Goal: Information Seeking & Learning: Learn about a topic

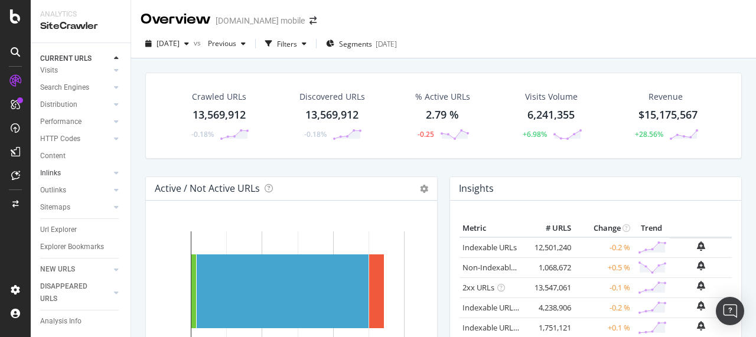
scroll to position [67, 0]
click at [58, 221] on div "Url Explorer" at bounding box center [58, 227] width 37 height 12
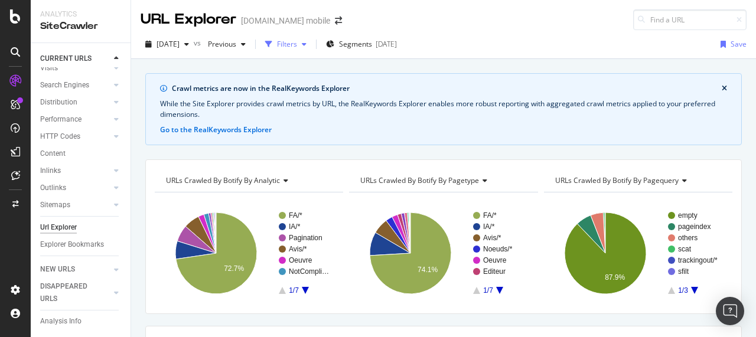
click at [296, 50] on div "Filters" at bounding box center [285, 44] width 51 height 18
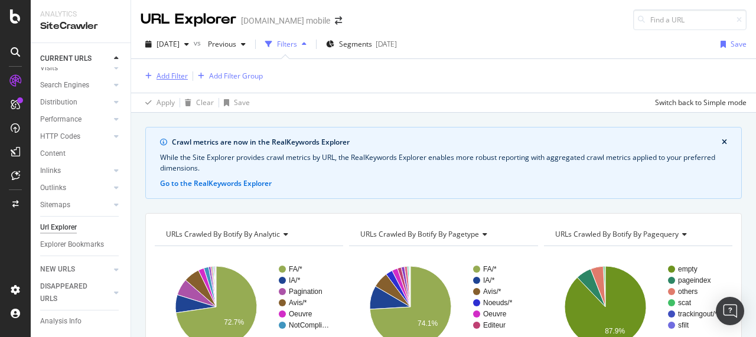
click at [162, 74] on div "Add Filter" at bounding box center [172, 76] width 31 height 10
click at [335, 18] on icon "arrow-right-arrow-left" at bounding box center [338, 21] width 7 height 8
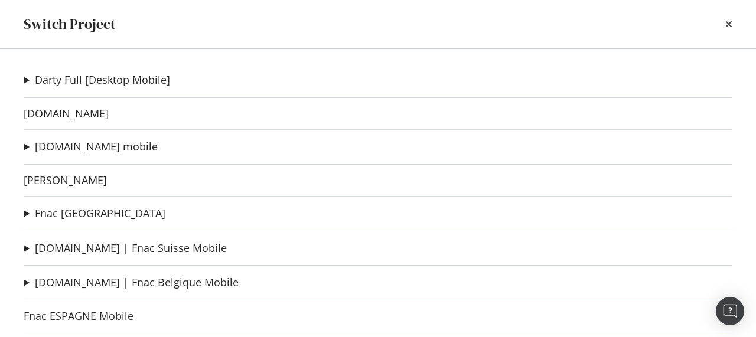
click at [724, 18] on div "Switch Project" at bounding box center [378, 24] width 709 height 20
click at [729, 27] on icon "times" at bounding box center [728, 23] width 7 height 9
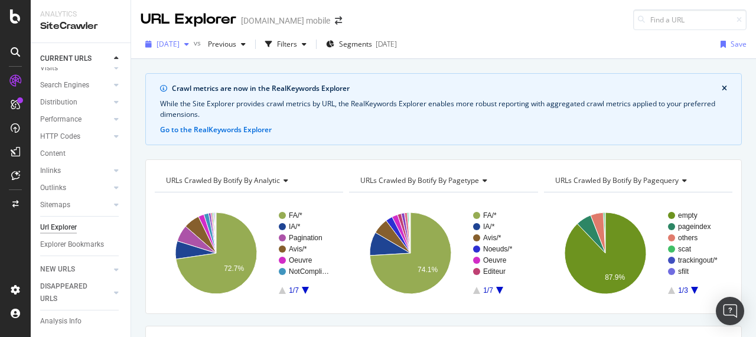
click at [194, 48] on div "[DATE]" at bounding box center [167, 44] width 53 height 18
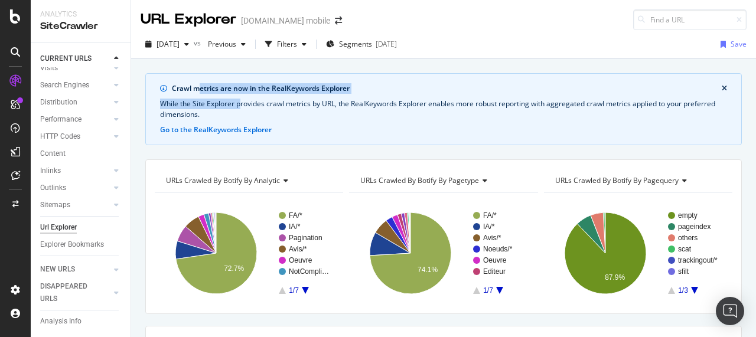
drag, startPoint x: 201, startPoint y: 86, endPoint x: 241, endPoint y: 96, distance: 41.4
click at [241, 96] on div "Crawl metrics are now in the RealKeywords Explorer While the Site Explorer prov…" at bounding box center [443, 109] width 597 height 72
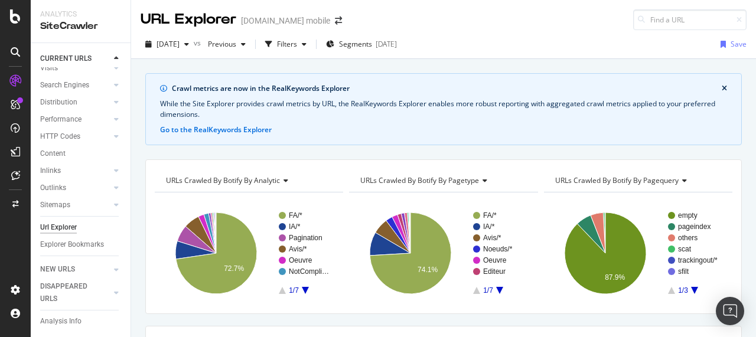
click at [255, 106] on div "While the Site Explorer provides crawl metrics by URL, the RealKeywords Explore…" at bounding box center [443, 109] width 567 height 21
click at [719, 83] on button "close banner" at bounding box center [724, 88] width 11 height 15
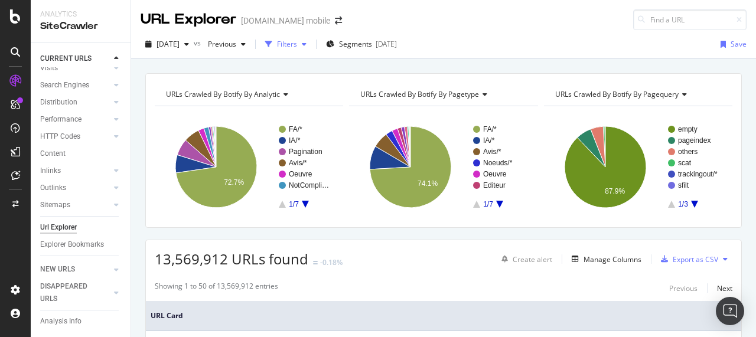
click at [297, 45] on div "Filters" at bounding box center [287, 44] width 20 height 10
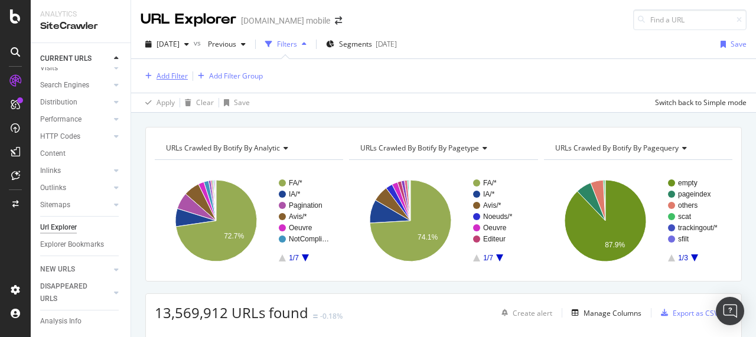
click at [169, 77] on div "Add Filter" at bounding box center [172, 76] width 31 height 10
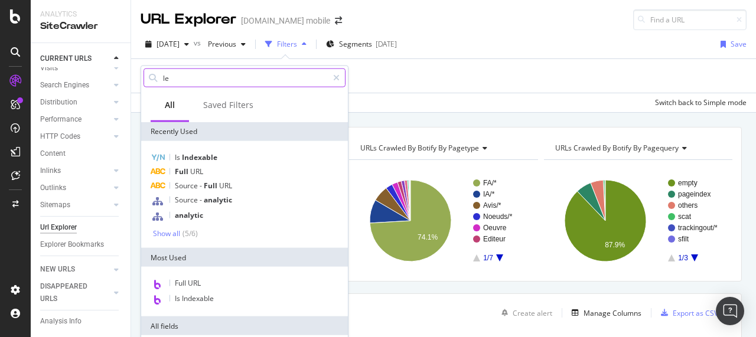
type input "l"
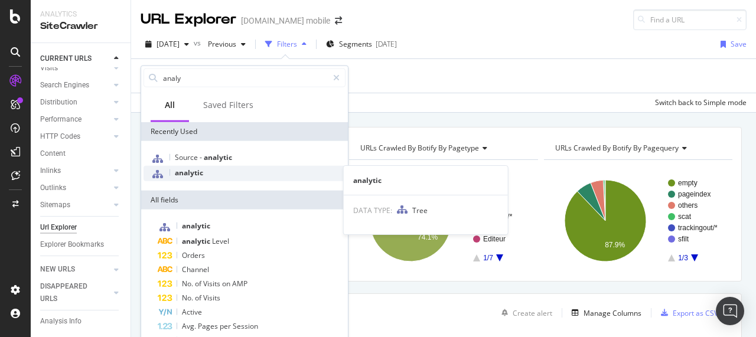
type input "analy"
click at [184, 175] on span "analytic" at bounding box center [189, 173] width 28 height 10
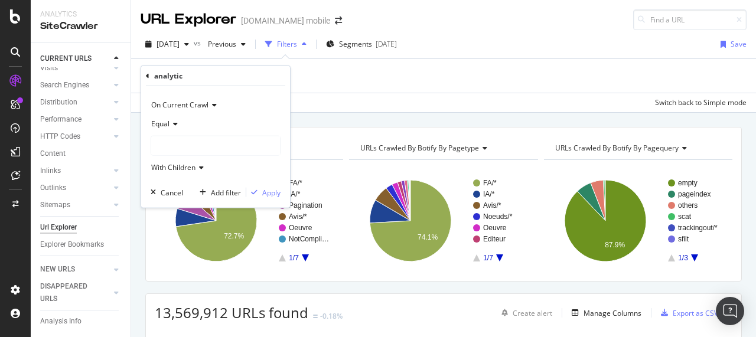
click at [175, 141] on div at bounding box center [215, 145] width 129 height 19
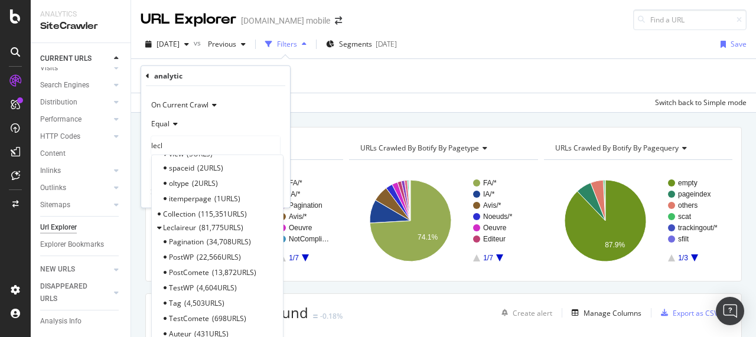
scroll to position [395, 0]
type input "lecl"
click at [0, 0] on span "Select" at bounding box center [0, 0] width 0 height 0
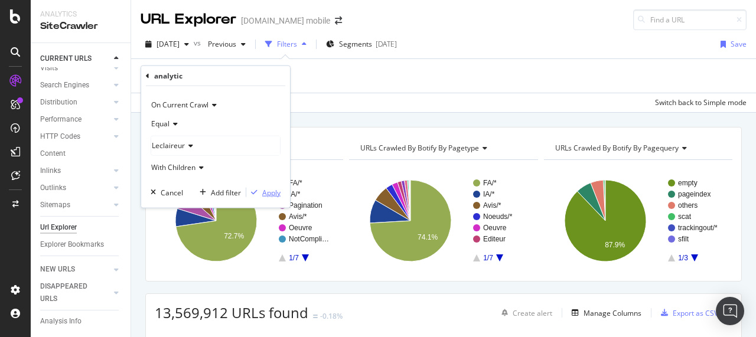
click at [269, 187] on div "Apply" at bounding box center [271, 192] width 18 height 10
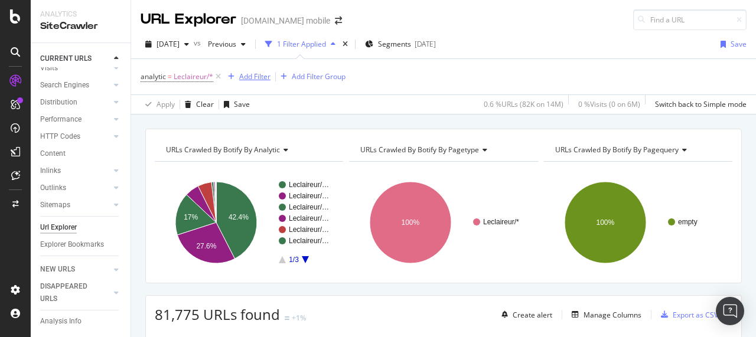
click at [253, 76] on div "Add Filter" at bounding box center [254, 76] width 31 height 10
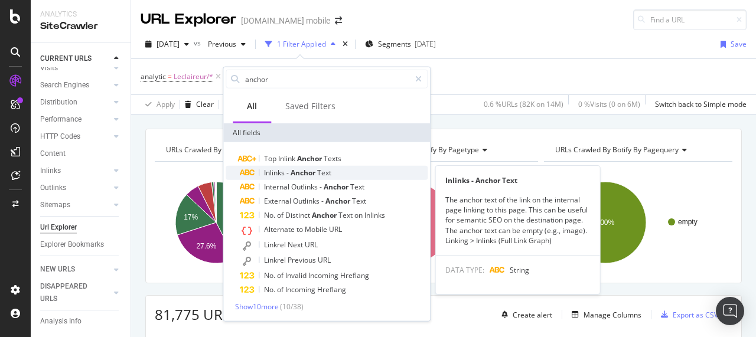
type input "anchor"
click at [301, 176] on span "Anchor" at bounding box center [304, 173] width 27 height 10
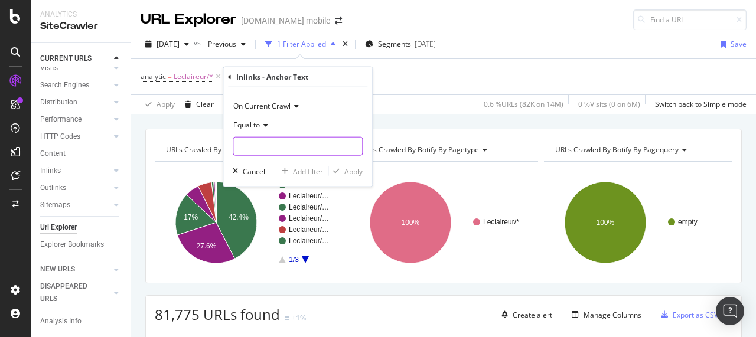
click at [258, 143] on input "text" at bounding box center [297, 146] width 129 height 19
click at [258, 126] on span "Equal to" at bounding box center [246, 125] width 27 height 10
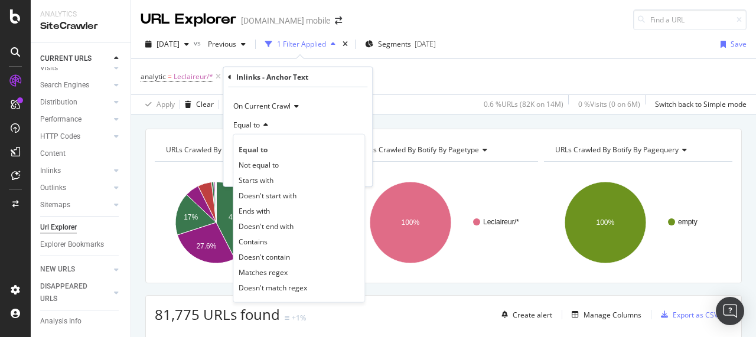
click at [292, 125] on div "Equal to" at bounding box center [298, 125] width 130 height 19
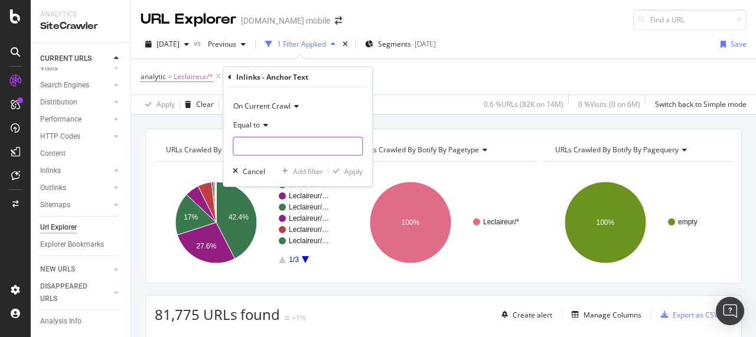
click at [269, 147] on input "text" at bounding box center [297, 146] width 129 height 19
type input "iphone 17"
click at [348, 168] on div "Apply" at bounding box center [353, 171] width 18 height 10
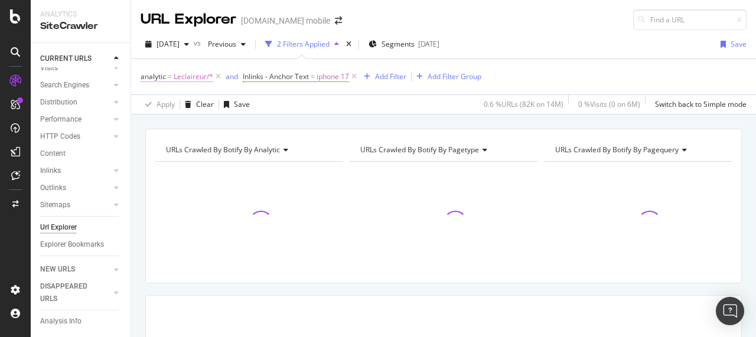
click at [177, 77] on span "Leclaireur/*" at bounding box center [194, 77] width 40 height 17
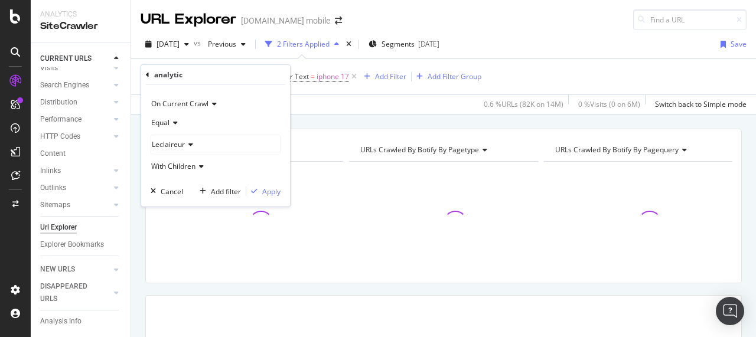
click at [149, 77] on icon at bounding box center [148, 74] width 4 height 7
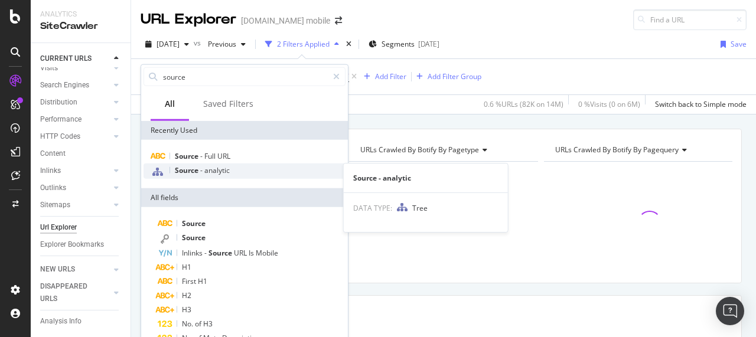
type input "source"
drag, startPoint x: 206, startPoint y: 173, endPoint x: 388, endPoint y: 164, distance: 182.7
click at [205, 173] on span "analytic" at bounding box center [216, 170] width 25 height 10
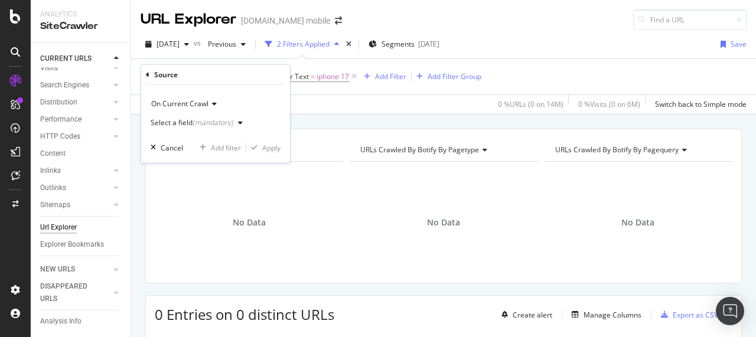
click at [190, 121] on div "Select a field (mandatory)" at bounding box center [192, 122] width 83 height 7
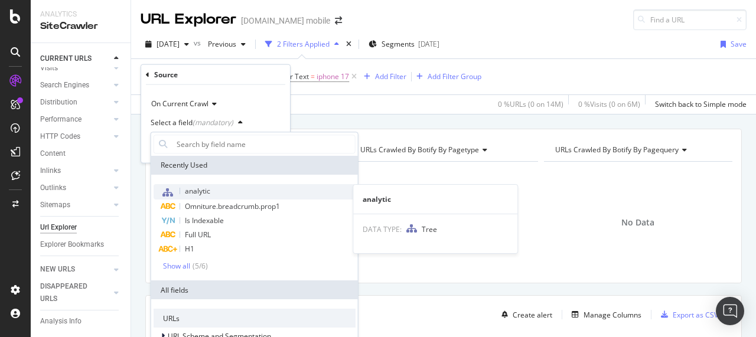
click at [206, 194] on span "analytic" at bounding box center [197, 191] width 25 height 10
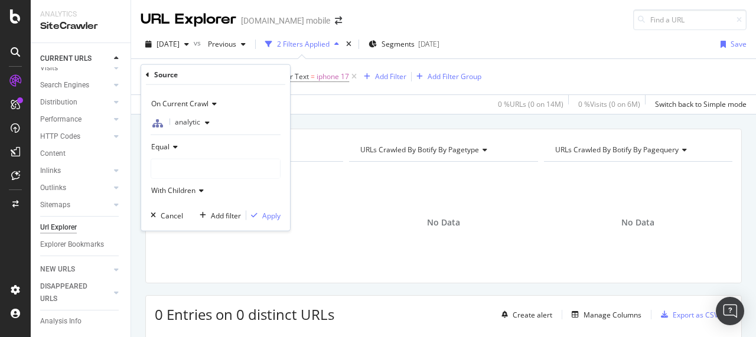
click at [175, 165] on div at bounding box center [215, 168] width 129 height 19
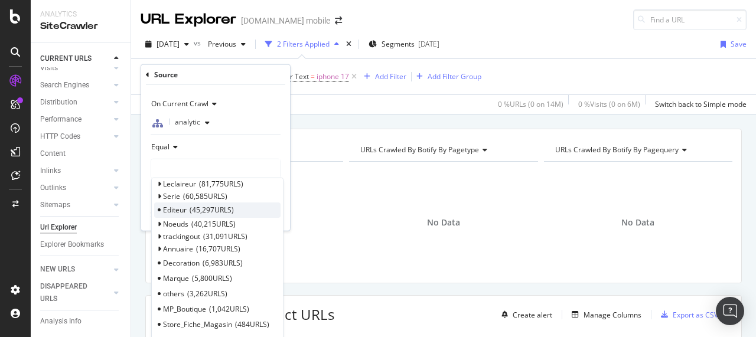
scroll to position [103, 0]
click at [256, 182] on span "Select" at bounding box center [259, 184] width 21 height 10
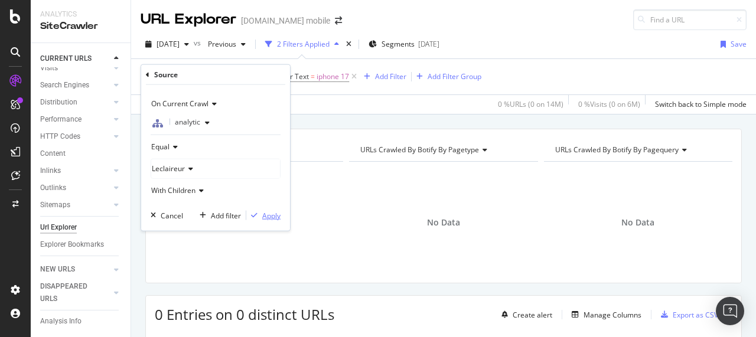
click at [266, 217] on div "Apply" at bounding box center [271, 215] width 18 height 10
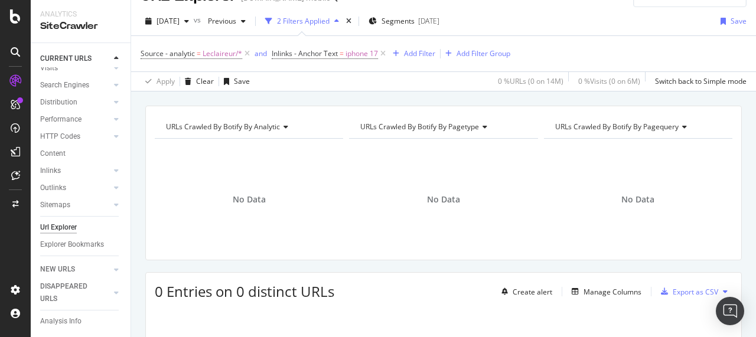
scroll to position [20, 0]
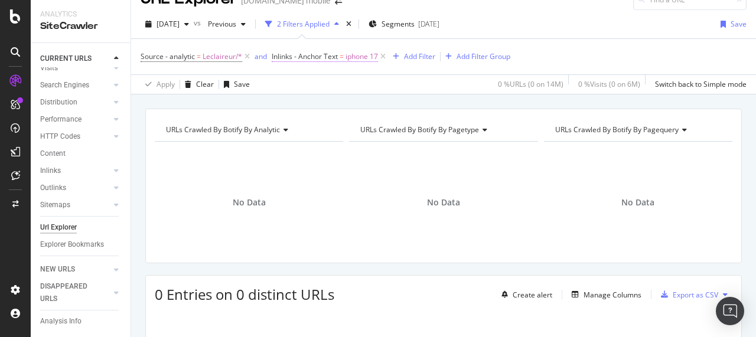
click at [320, 57] on span "Inlinks - Anchor Text" at bounding box center [305, 56] width 66 height 10
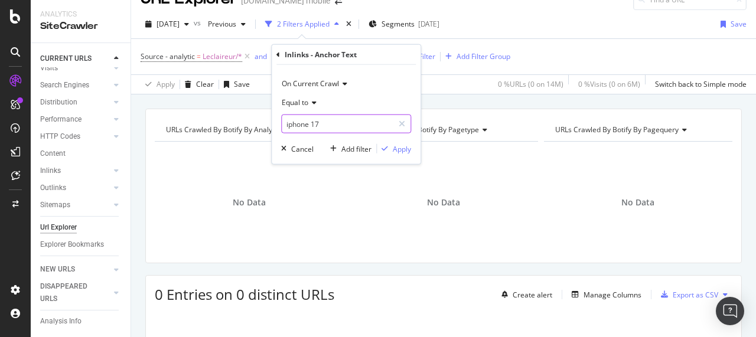
click at [289, 126] on input "iphone 17" at bounding box center [338, 124] width 112 height 19
click at [291, 126] on input "iphone 17" at bounding box center [338, 124] width 112 height 19
click at [291, 125] on input "iphone 17" at bounding box center [338, 124] width 112 height 19
type input "iPhone 17"
click at [393, 153] on div "On Current Crawl Equal to iPhone 17 Cancel Add filter Apply" at bounding box center [346, 114] width 149 height 99
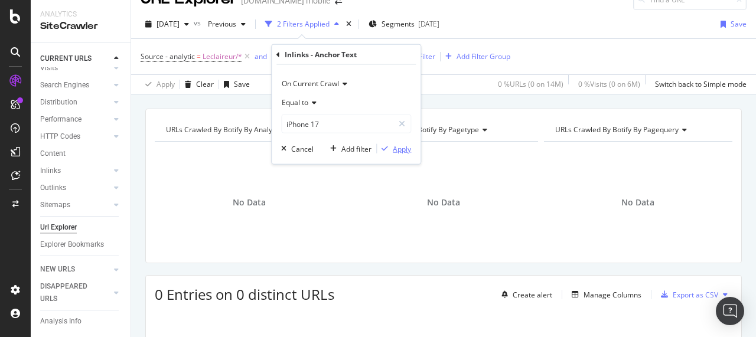
click at [393, 152] on div "Apply" at bounding box center [402, 149] width 18 height 10
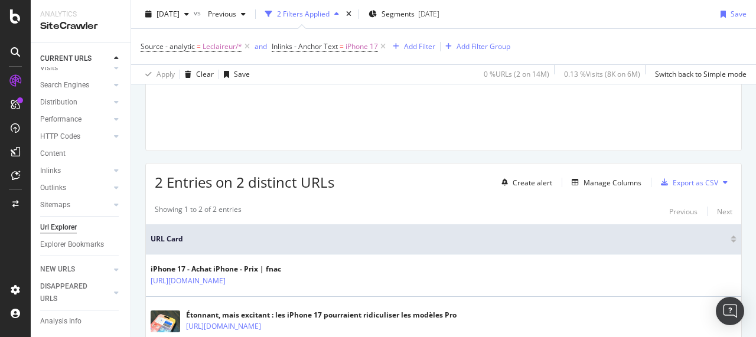
scroll to position [158, 0]
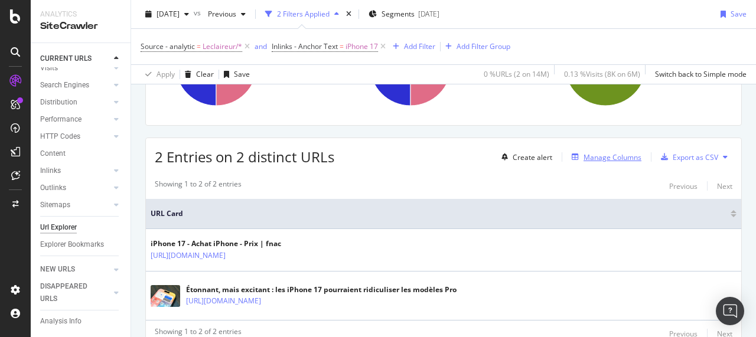
click at [597, 152] on div "Manage Columns" at bounding box center [613, 157] width 58 height 10
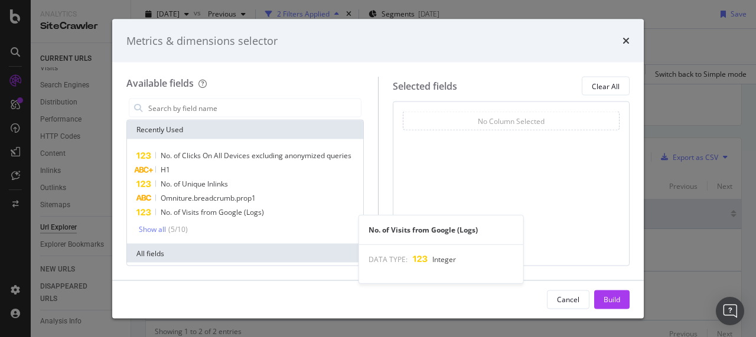
click at [93, 221] on div "Metrics & dimensions selector Available fields Recently Used No. of Clicks On A…" at bounding box center [378, 168] width 756 height 337
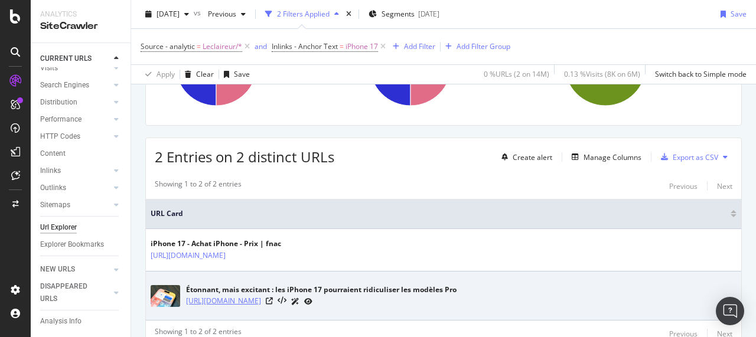
click at [253, 297] on link "[URL][DOMAIN_NAME]" at bounding box center [223, 301] width 75 height 12
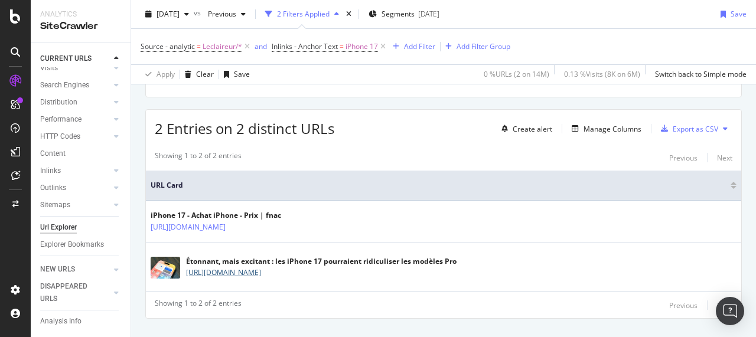
scroll to position [185, 0]
click at [333, 48] on span "Inlinks - Anchor Text" at bounding box center [305, 46] width 66 height 10
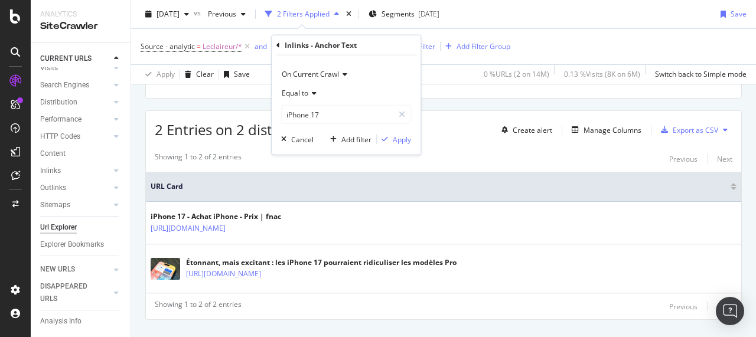
click at [308, 93] on span "Equal to" at bounding box center [295, 93] width 27 height 10
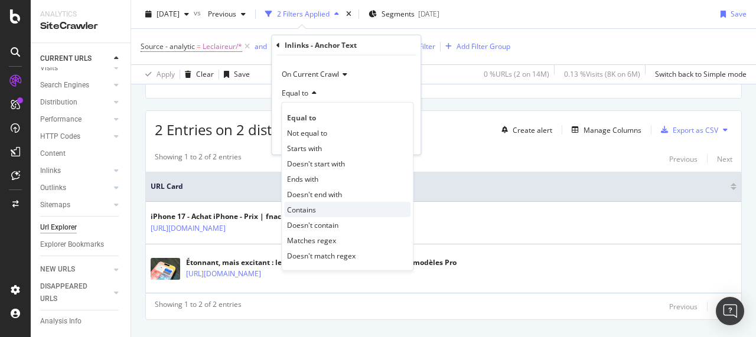
click at [310, 211] on span "Contains" at bounding box center [301, 209] width 29 height 10
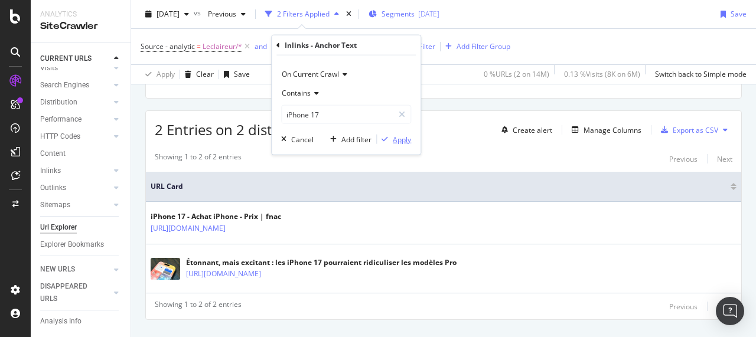
drag, startPoint x: 399, startPoint y: 141, endPoint x: 464, endPoint y: 8, distance: 148.4
click at [399, 141] on div "Apply" at bounding box center [402, 139] width 18 height 10
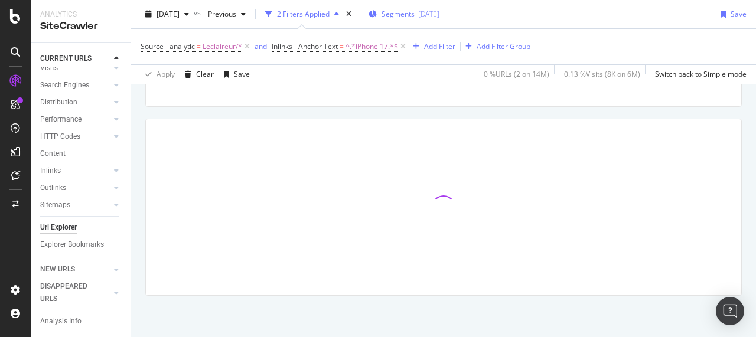
scroll to position [175, 0]
click at [132, 170] on div "URLs Crawled By Botify By analytic Chart (by Value) Table Expand Export as CSV …" at bounding box center [443, 145] width 625 height 385
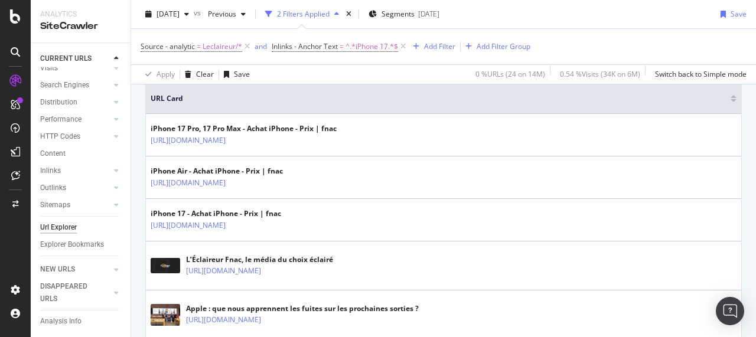
scroll to position [226, 0]
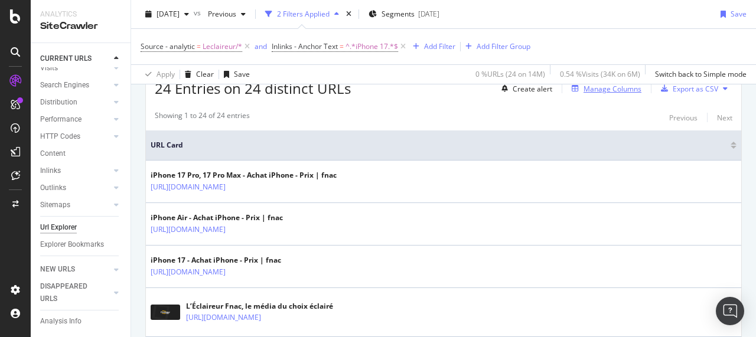
click at [585, 87] on div "Manage Columns" at bounding box center [613, 89] width 58 height 10
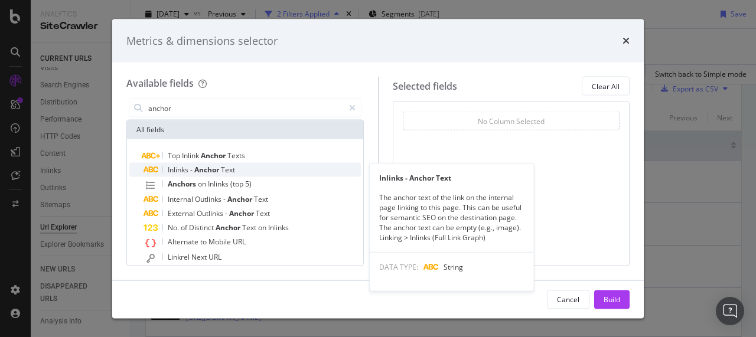
type input "anchor"
click at [195, 170] on span "Anchor" at bounding box center [207, 170] width 27 height 10
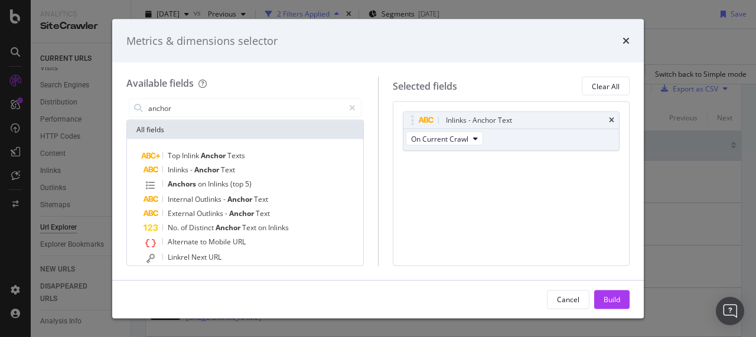
drag, startPoint x: 613, startPoint y: 301, endPoint x: 503, endPoint y: 179, distance: 163.9
click at [613, 301] on div "Build" at bounding box center [612, 299] width 17 height 10
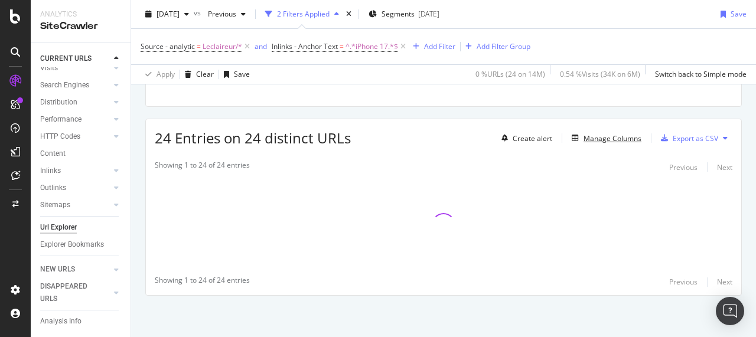
scroll to position [175, 0]
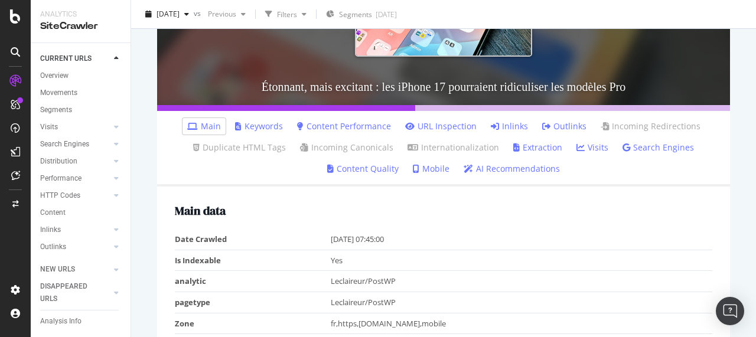
scroll to position [248, 0]
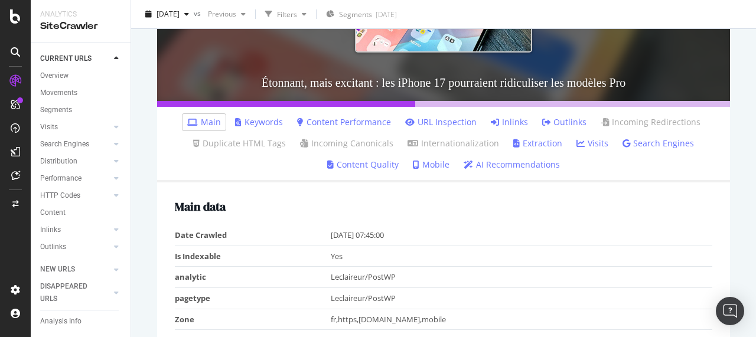
click at [514, 125] on link "Inlinks" at bounding box center [509, 122] width 37 height 12
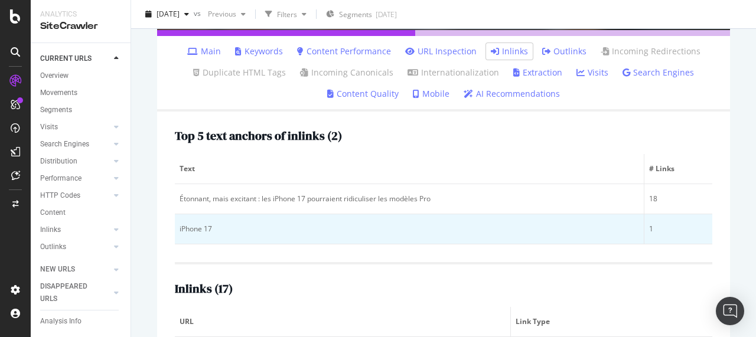
scroll to position [613, 0]
